Goal: Navigation & Orientation: Find specific page/section

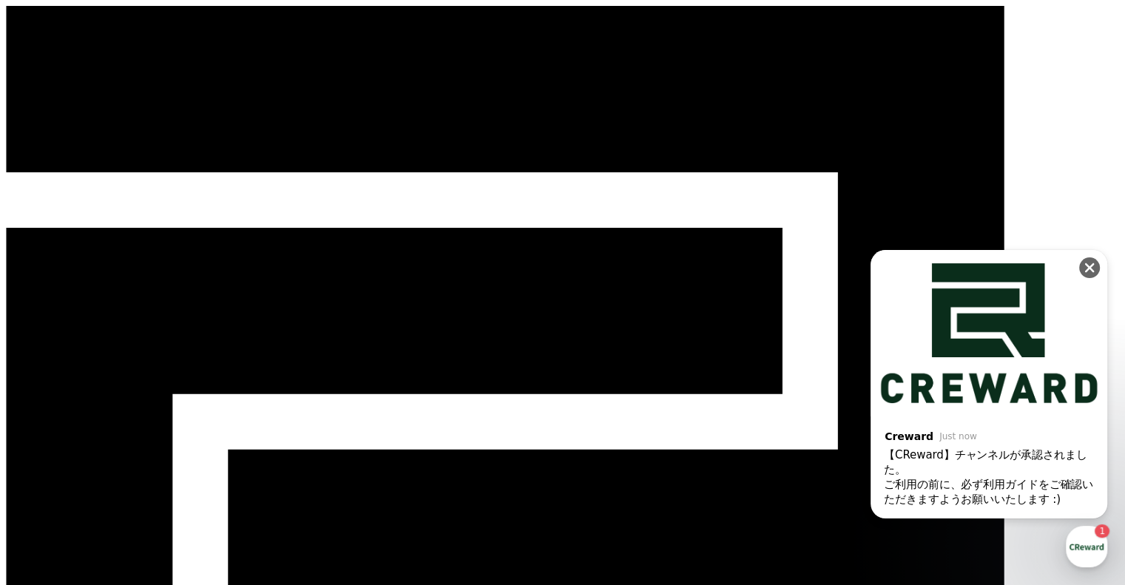
click at [1081, 260] on div "Close" at bounding box center [1093, 264] width 28 height 28
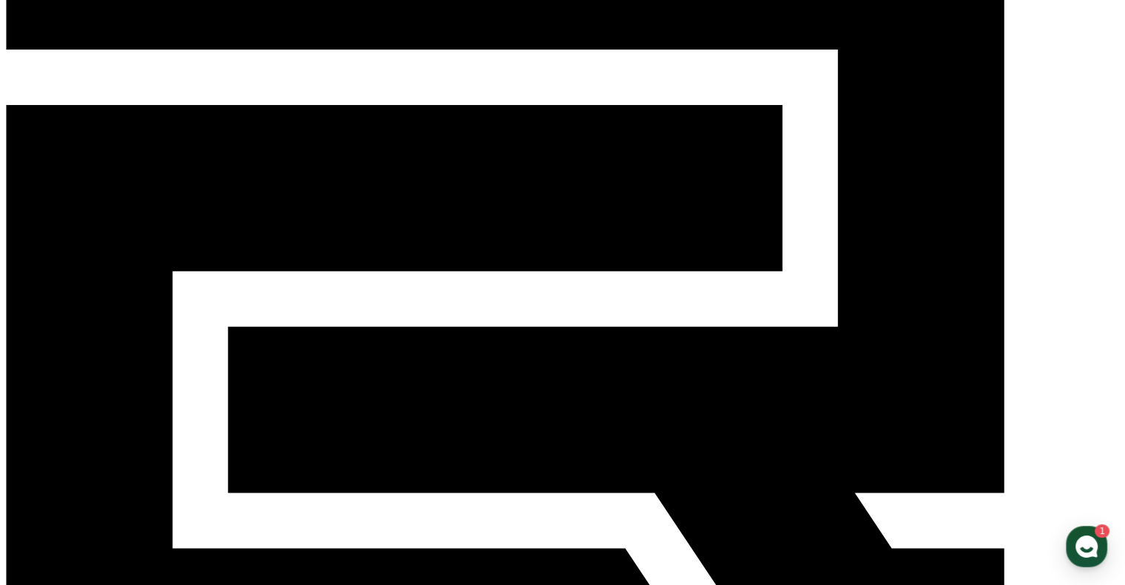
scroll to position [246, 0]
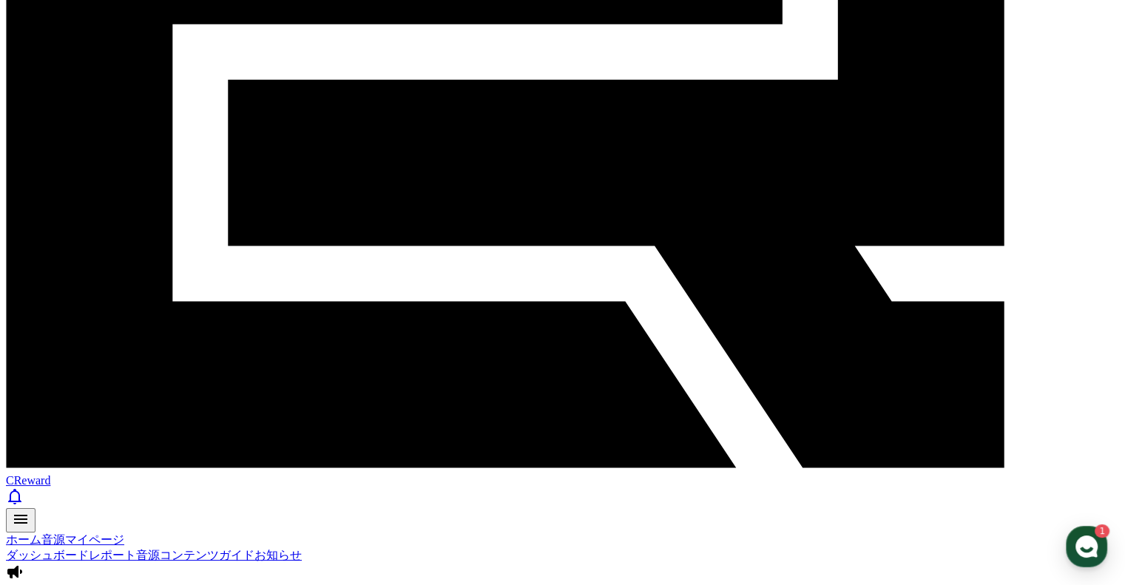
scroll to position [415, 0]
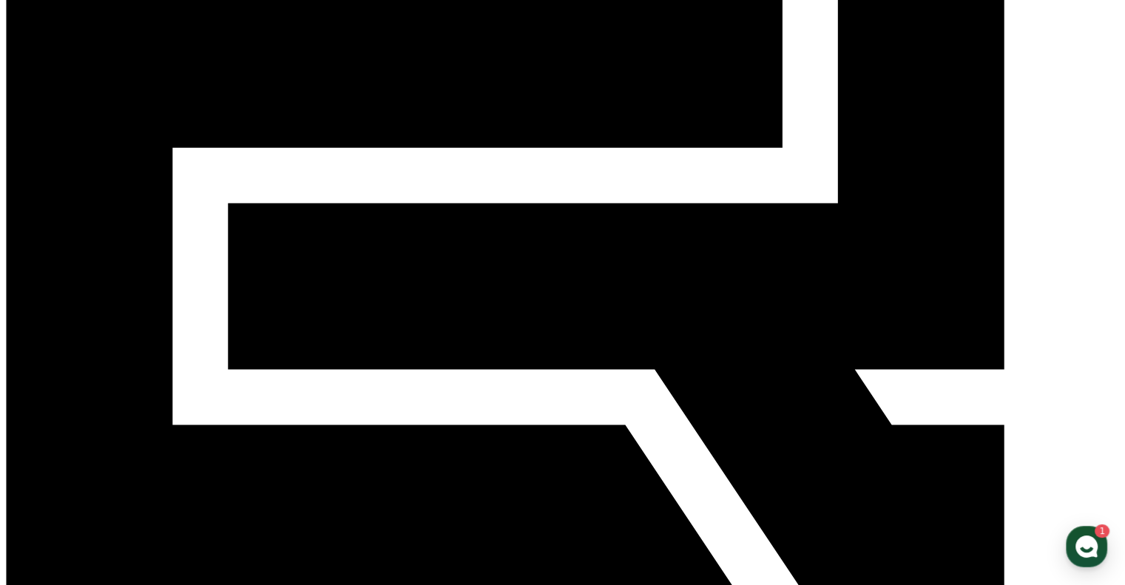
scroll to position [415, 0]
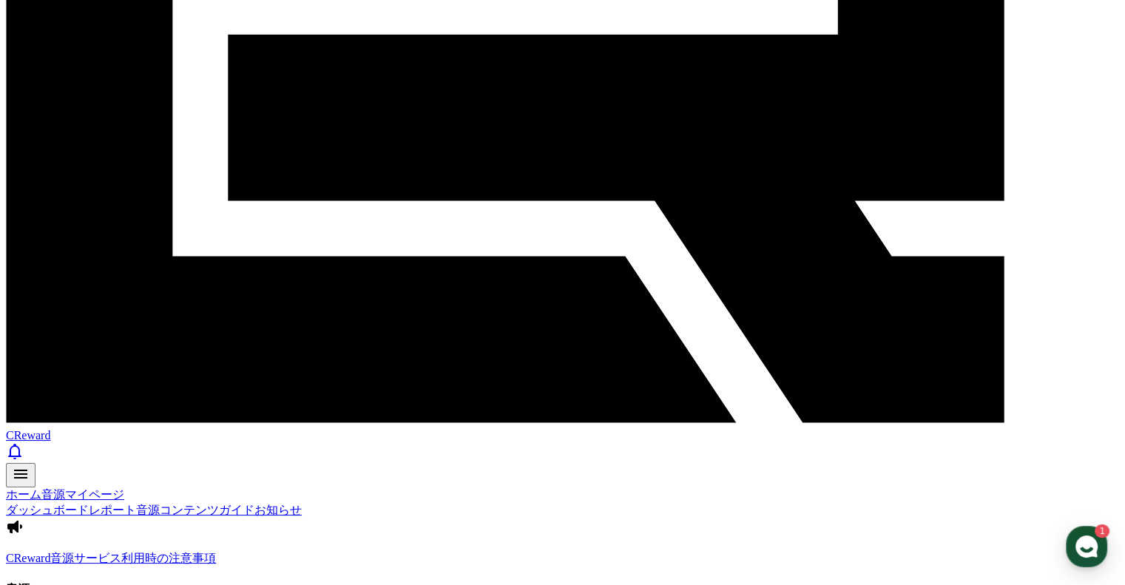
click at [1080, 552] on use "button" at bounding box center [1086, 546] width 22 height 22
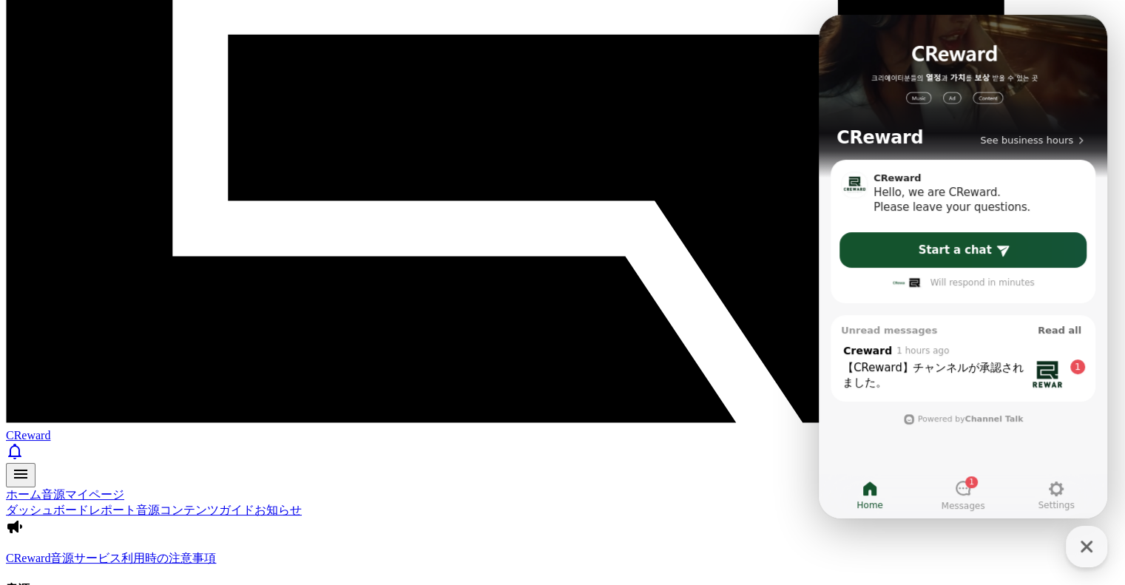
click at [972, 356] on div ", from Creward 1 hours ago" at bounding box center [933, 350] width 185 height 14
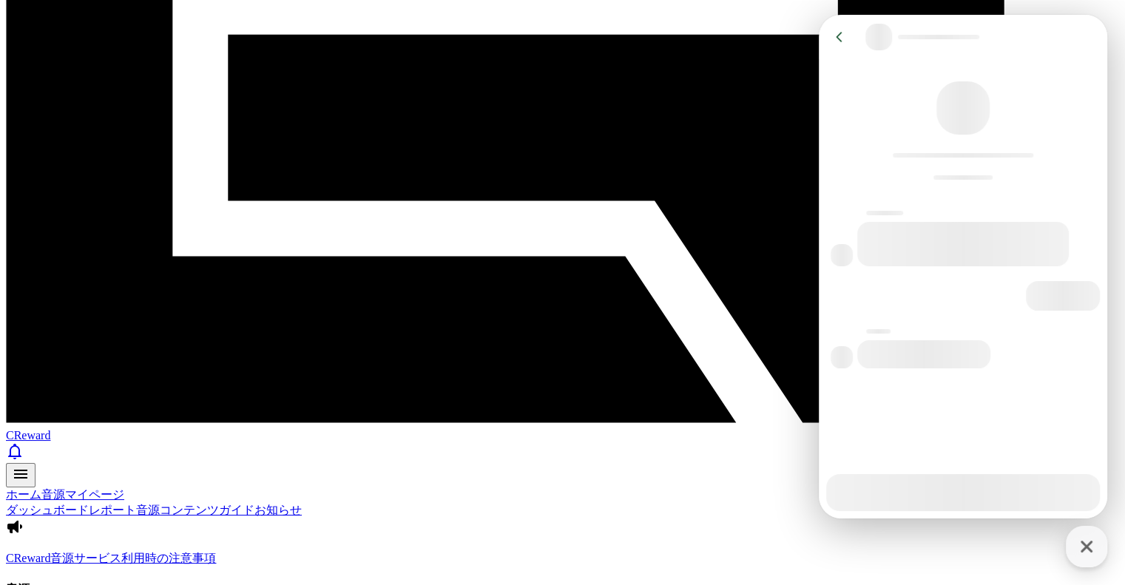
drag, startPoint x: 838, startPoint y: 33, endPoint x: 972, endPoint y: 73, distance: 140.4
click at [838, 33] on icon at bounding box center [839, 37] width 15 height 15
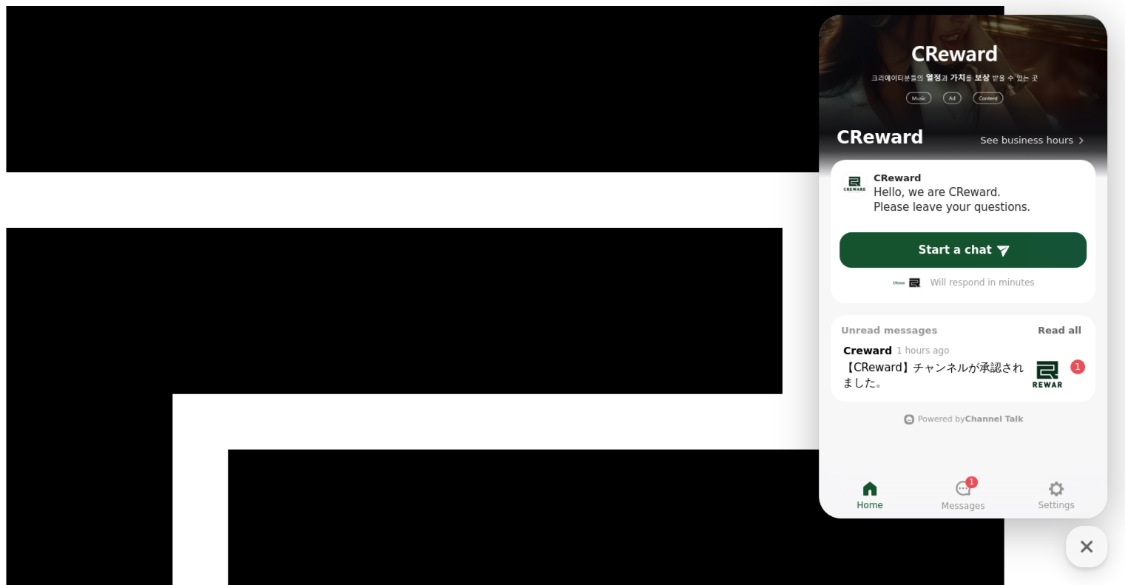
drag, startPoint x: 154, startPoint y: 58, endPoint x: 266, endPoint y: 141, distance: 139.6
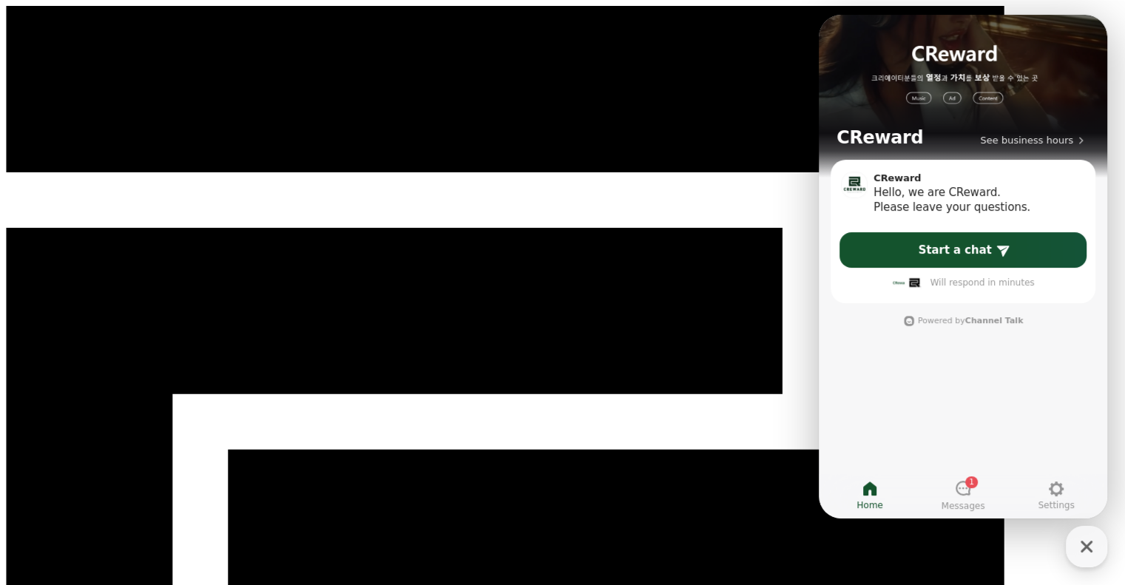
click at [876, 500] on span "Home" at bounding box center [869, 505] width 26 height 12
click at [1100, 545] on div "button" at bounding box center [1086, 546] width 41 height 41
